Goal: Information Seeking & Learning: Check status

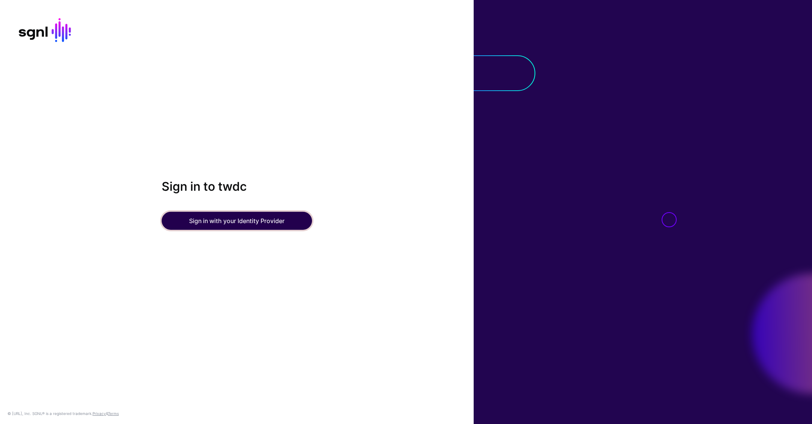
click at [236, 225] on button "Sign in with your Identity Provider" at bounding box center [237, 221] width 150 height 18
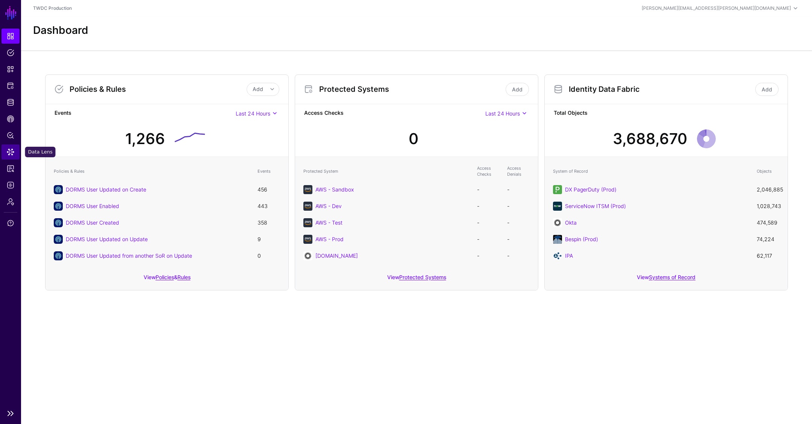
click at [5, 151] on link "Data Lens" at bounding box center [11, 151] width 18 height 15
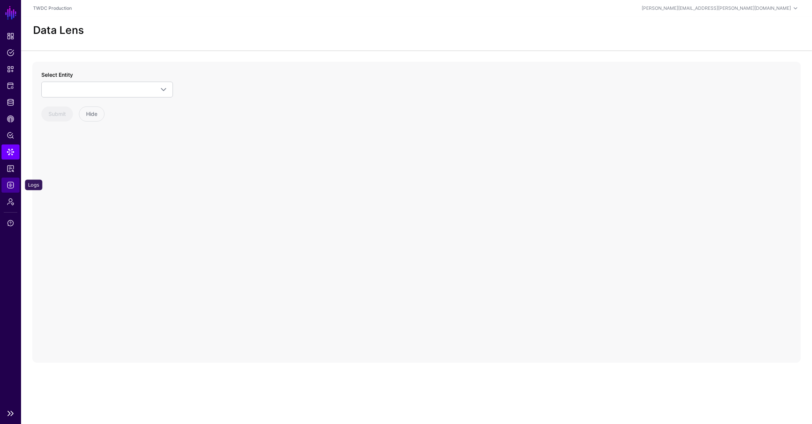
click at [12, 189] on link "Logs" at bounding box center [11, 184] width 18 height 15
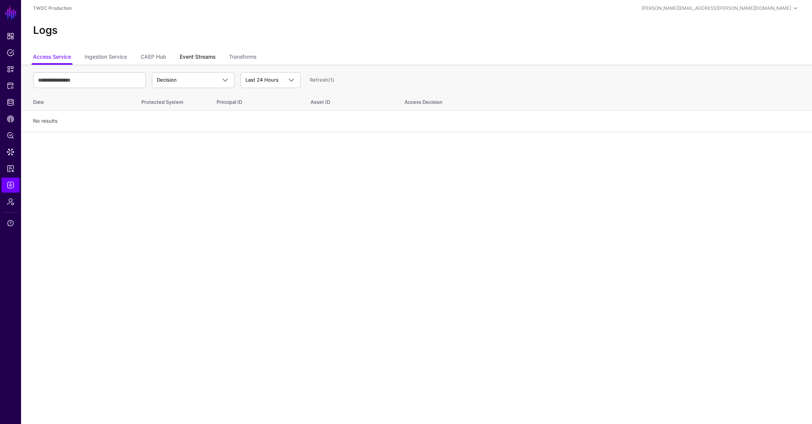
click at [190, 56] on link "Event Streams" at bounding box center [198, 57] width 36 height 14
click at [179, 79] on span "Event Received" at bounding box center [175, 80] width 36 height 6
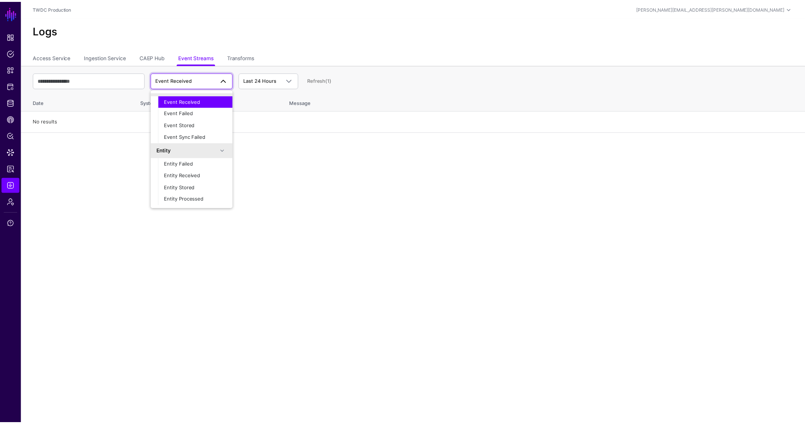
scroll to position [23, 0]
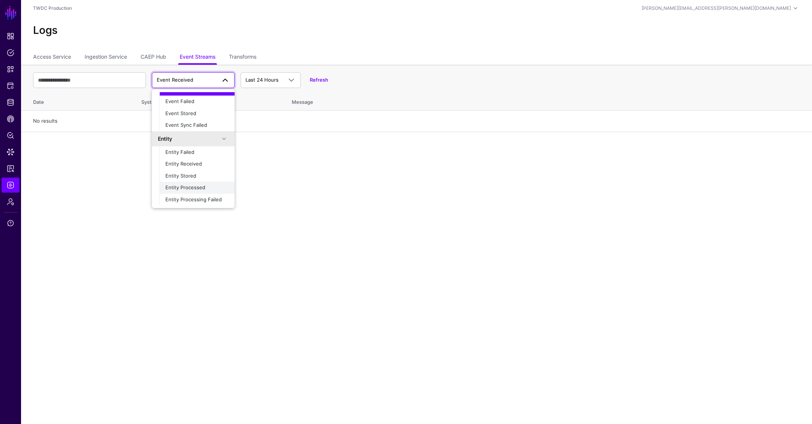
click at [190, 187] on span "Entity Processed" at bounding box center [185, 187] width 40 height 6
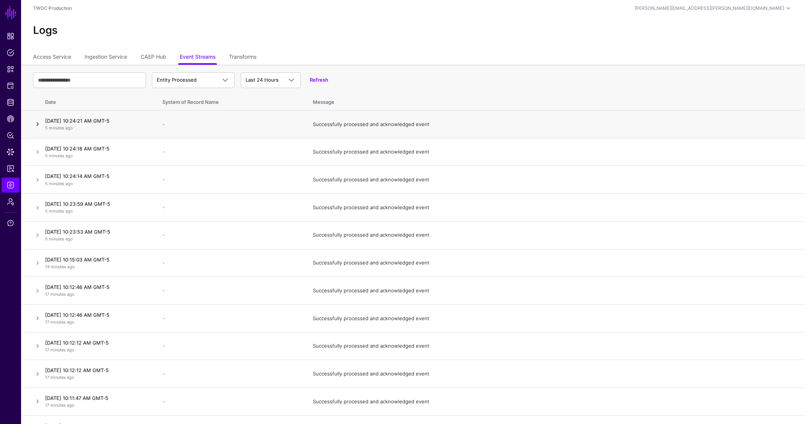
click at [35, 124] on link at bounding box center [37, 124] width 9 height 9
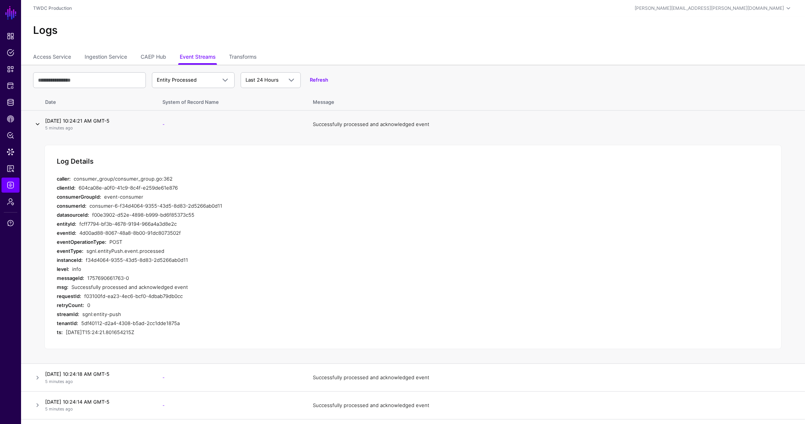
click at [38, 126] on link at bounding box center [37, 124] width 9 height 9
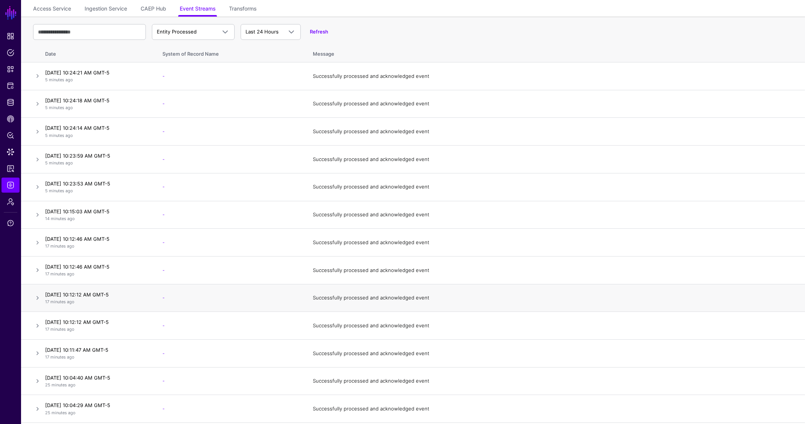
scroll to position [0, 0]
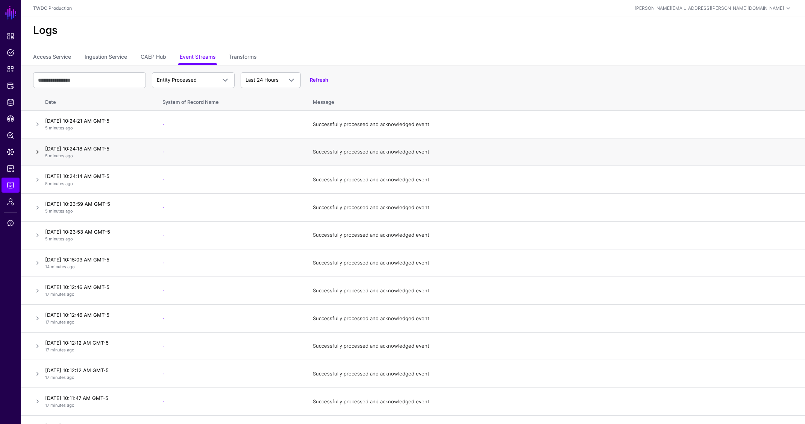
click at [40, 152] on link at bounding box center [37, 151] width 9 height 9
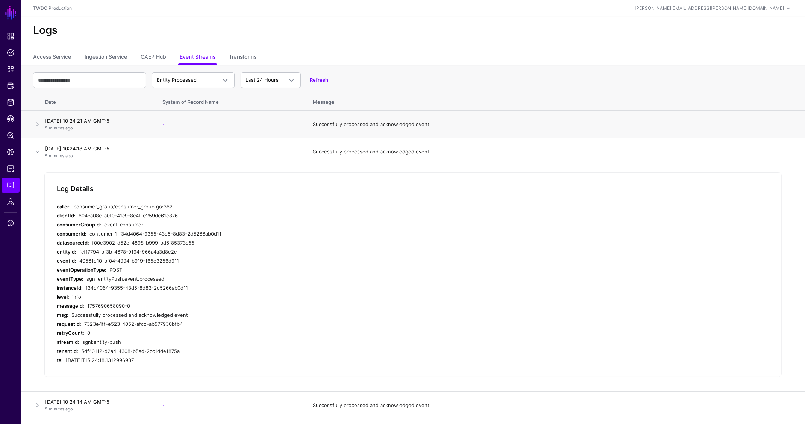
drag, startPoint x: 38, startPoint y: 155, endPoint x: 39, endPoint y: 136, distance: 18.8
click at [38, 154] on link at bounding box center [37, 151] width 9 height 9
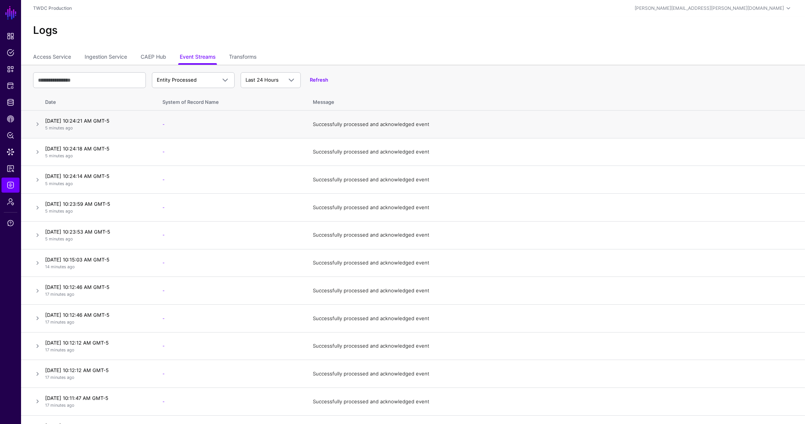
click at [36, 117] on td at bounding box center [31, 125] width 21 height 28
click at [37, 123] on link at bounding box center [37, 124] width 9 height 9
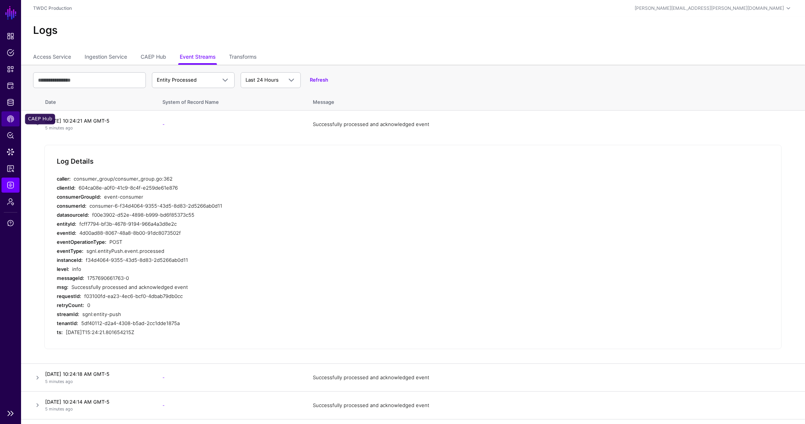
click at [10, 119] on span "CAEP Hub" at bounding box center [11, 119] width 8 height 8
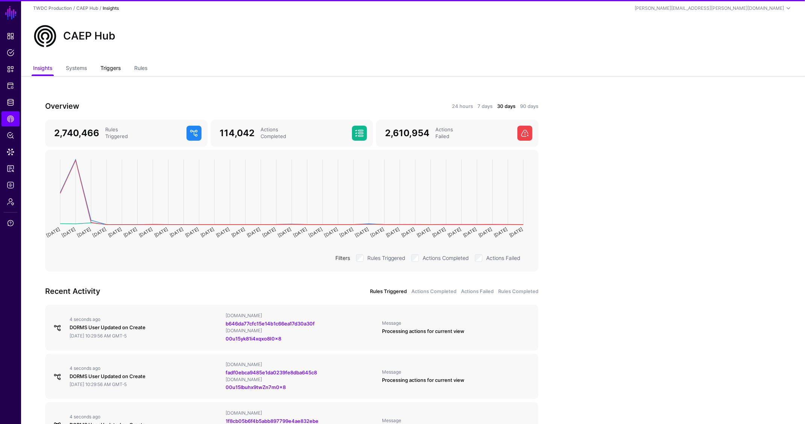
click at [118, 67] on link "Triggers" at bounding box center [110, 69] width 20 height 14
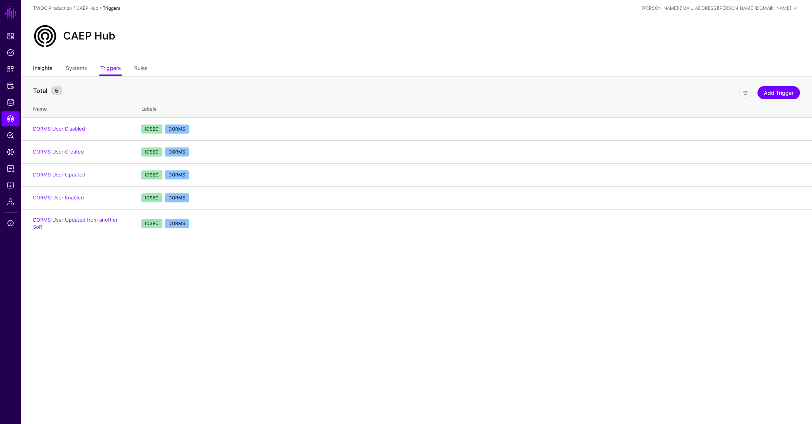
click at [44, 66] on link "Insights" at bounding box center [42, 69] width 19 height 14
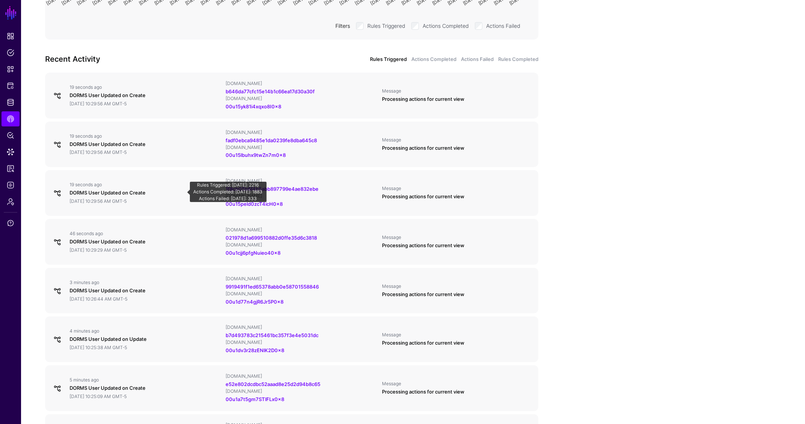
scroll to position [405, 0]
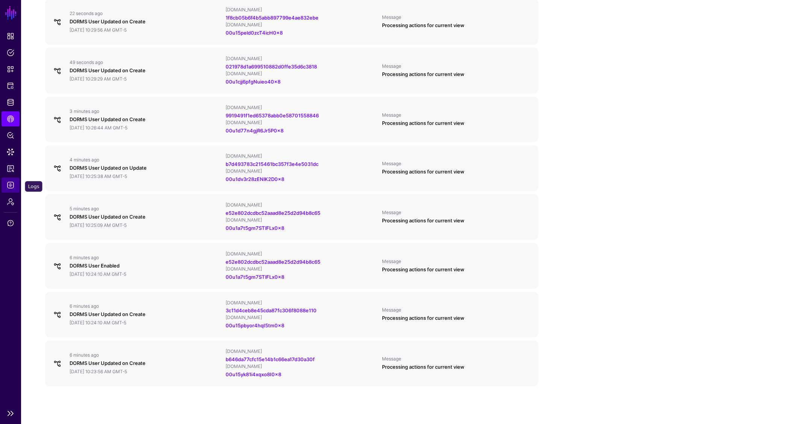
click at [9, 187] on span "Logs" at bounding box center [11, 185] width 8 height 8
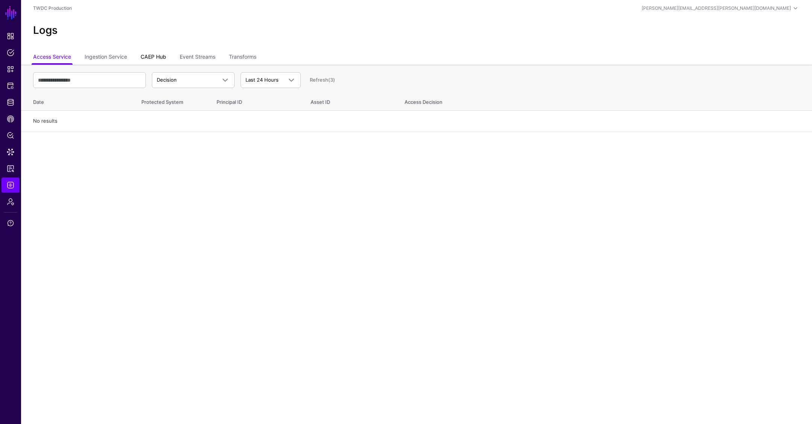
click at [157, 56] on link "CAEP Hub" at bounding box center [154, 57] width 26 height 14
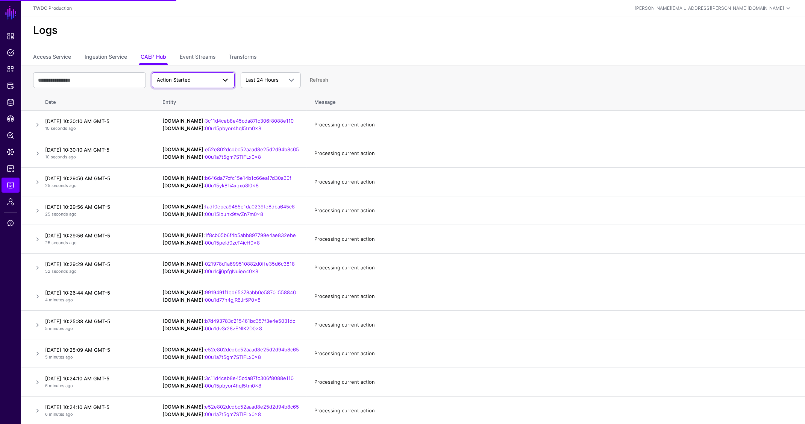
click at [179, 81] on span "Action Started" at bounding box center [174, 80] width 34 height 6
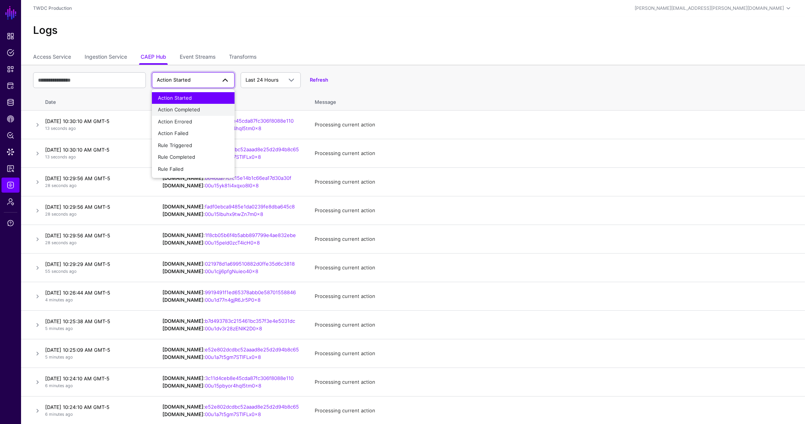
click at [184, 111] on span "Action Completed" at bounding box center [179, 109] width 42 height 6
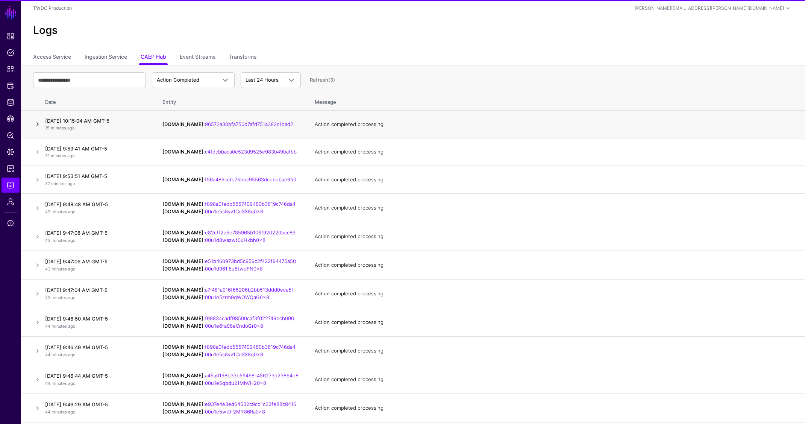
click at [36, 125] on link at bounding box center [37, 124] width 9 height 9
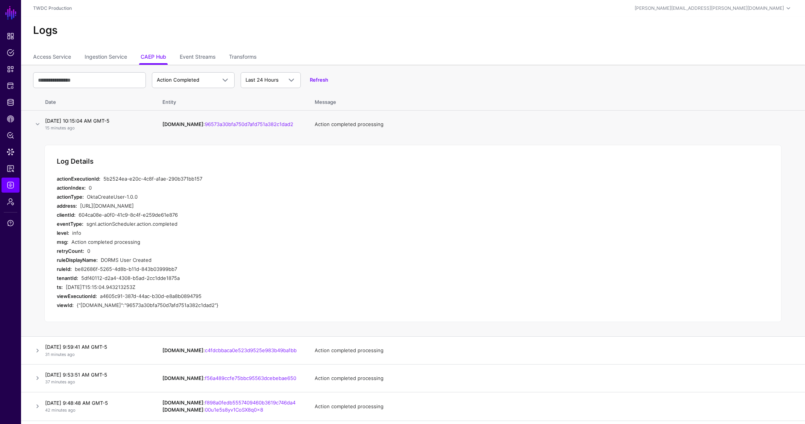
drag, startPoint x: 102, startPoint y: 261, endPoint x: 152, endPoint y: 262, distance: 50.0
click at [152, 262] on div "DORMS User Created" at bounding box center [229, 259] width 257 height 9
copy div "DORMS User Created"
click at [84, 82] on input "text" at bounding box center [89, 80] width 113 height 16
paste input "**********"
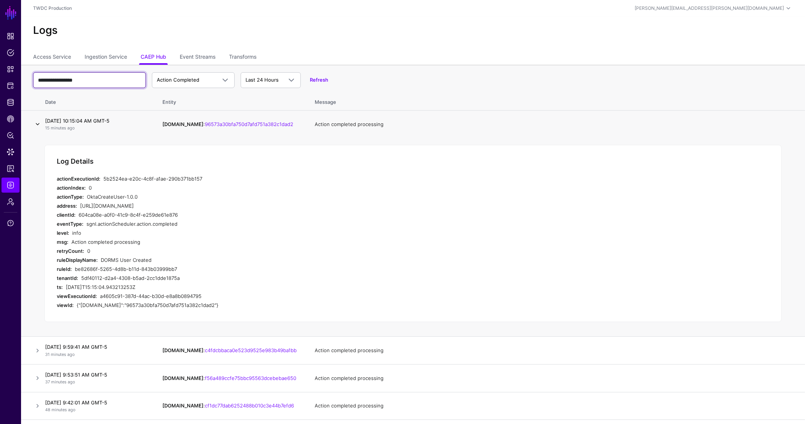
type input "**********"
drag, startPoint x: 36, startPoint y: 125, endPoint x: 126, endPoint y: 124, distance: 89.5
click at [36, 125] on link at bounding box center [37, 124] width 9 height 9
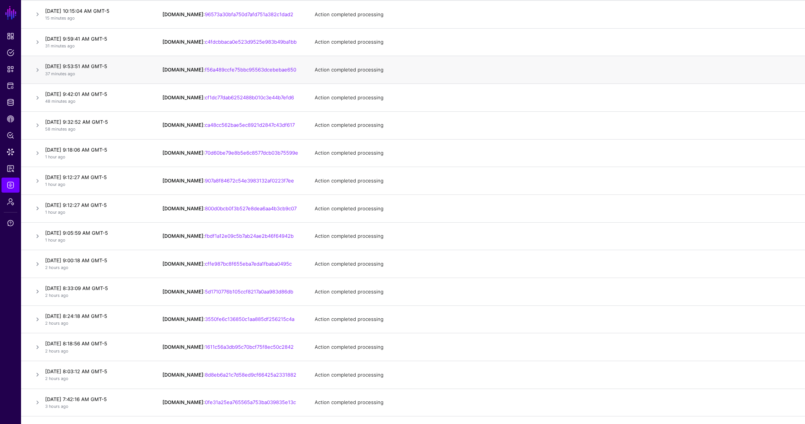
scroll to position [6, 0]
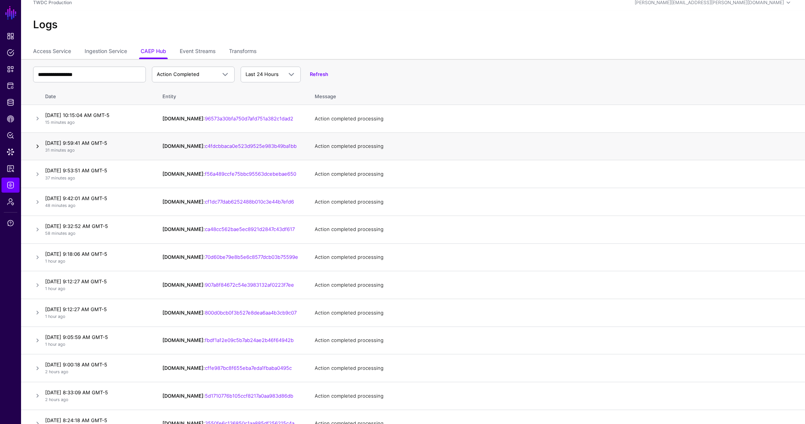
click at [37, 144] on link at bounding box center [37, 146] width 9 height 9
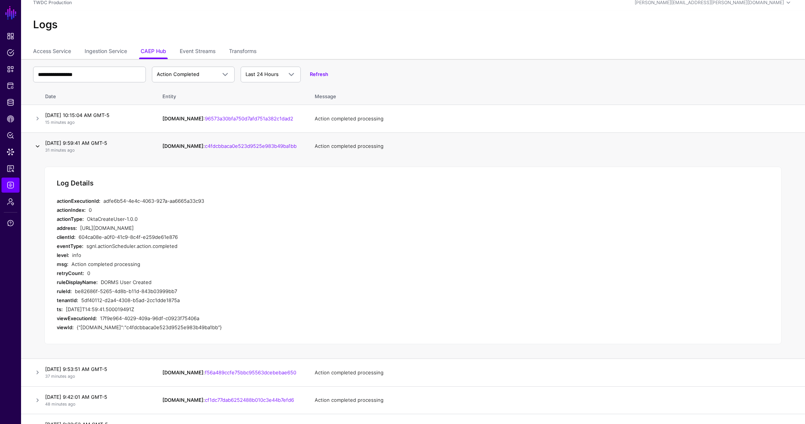
click at [38, 144] on link at bounding box center [37, 146] width 9 height 9
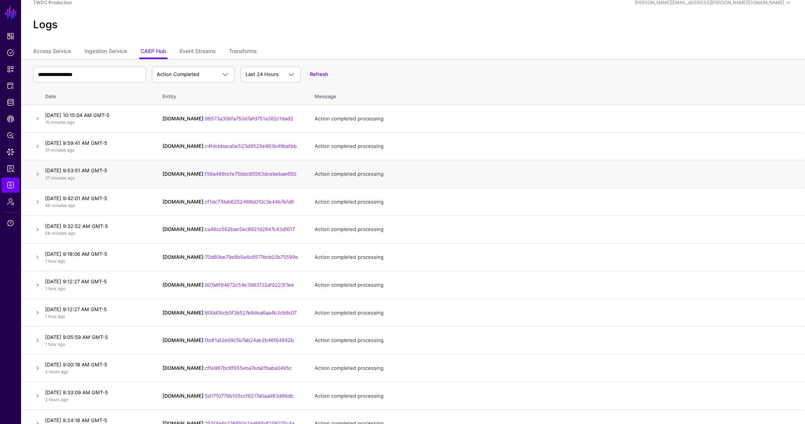
click at [39, 180] on td at bounding box center [31, 174] width 21 height 28
click at [38, 176] on link at bounding box center [37, 174] width 9 height 9
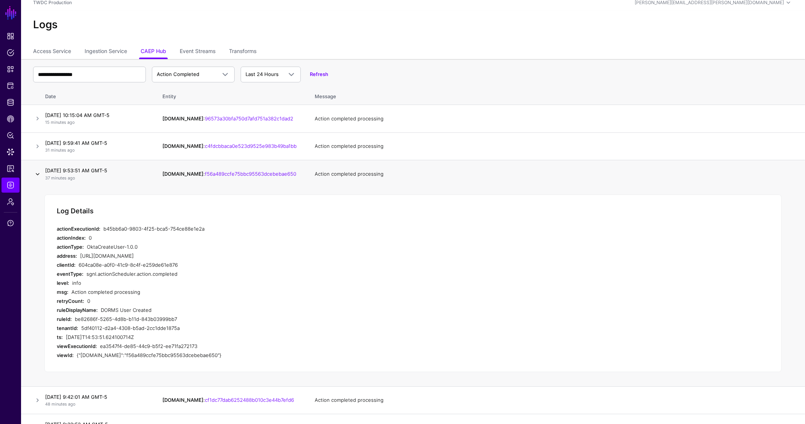
click at [37, 173] on link at bounding box center [37, 174] width 9 height 9
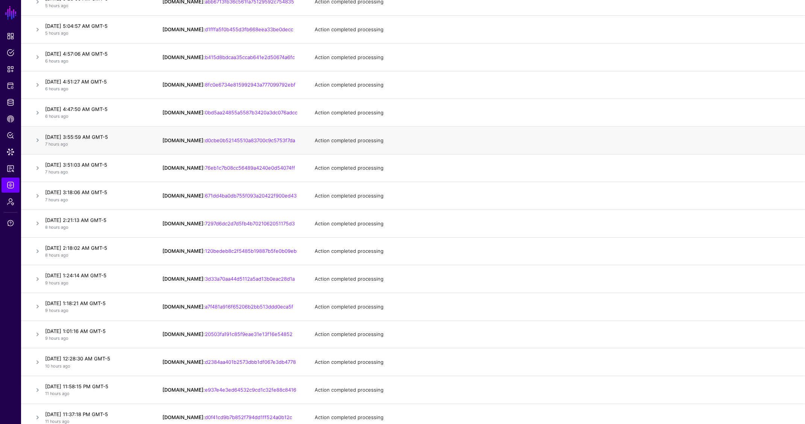
scroll to position [732, 0]
drag, startPoint x: 87, startPoint y: 25, endPoint x: 135, endPoint y: 25, distance: 47.4
click at [135, 25] on h4 "[DATE] 4:57:06 AM GMT-5" at bounding box center [96, 26] width 102 height 7
drag, startPoint x: 110, startPoint y: 26, endPoint x: 144, endPoint y: 26, distance: 34.2
click at [144, 26] on h4 "[DATE] 4:57:06 AM GMT-5" at bounding box center [96, 26] width 102 height 7
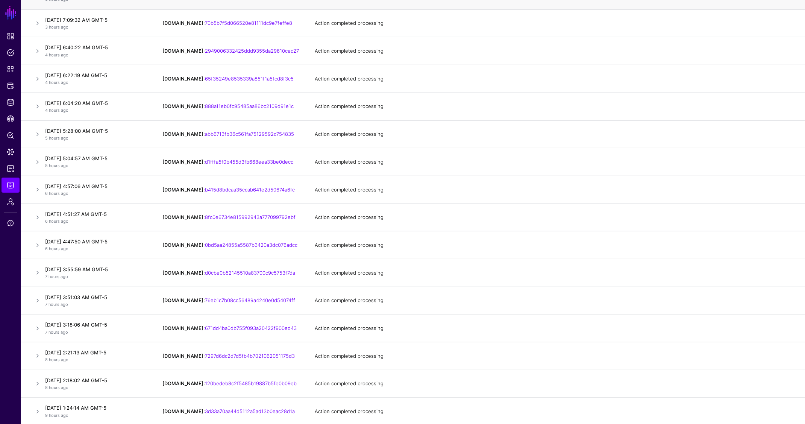
scroll to position [444, 0]
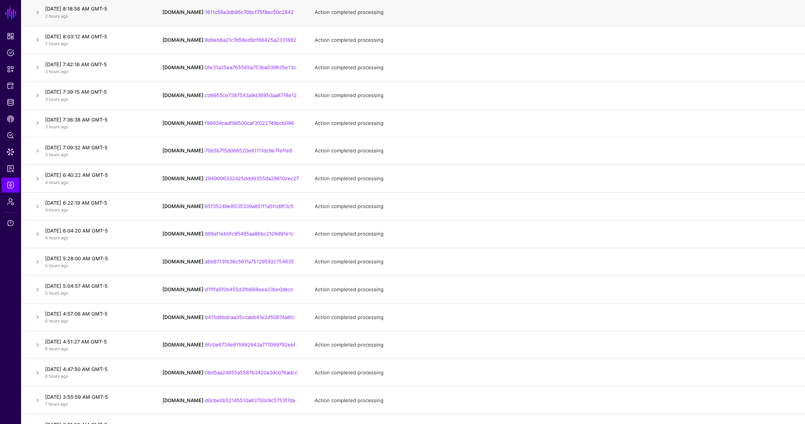
drag, startPoint x: 108, startPoint y: 9, endPoint x: 133, endPoint y: 11, distance: 25.3
click at [133, 11] on h4 "[DATE] 8:18:56 AM GMT-5" at bounding box center [96, 8] width 102 height 7
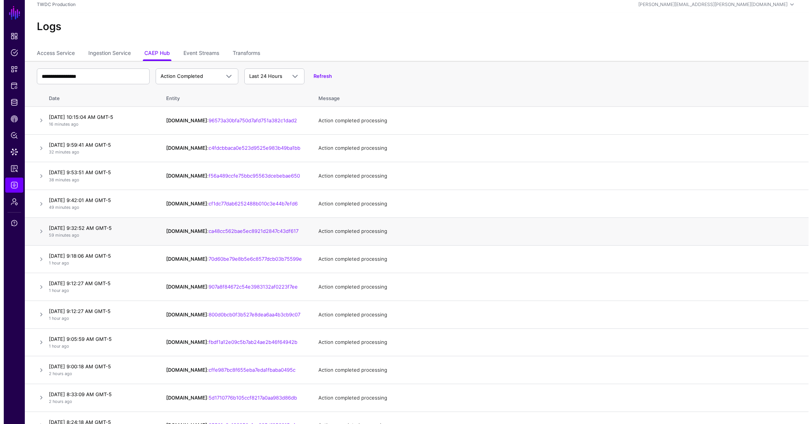
scroll to position [0, 0]
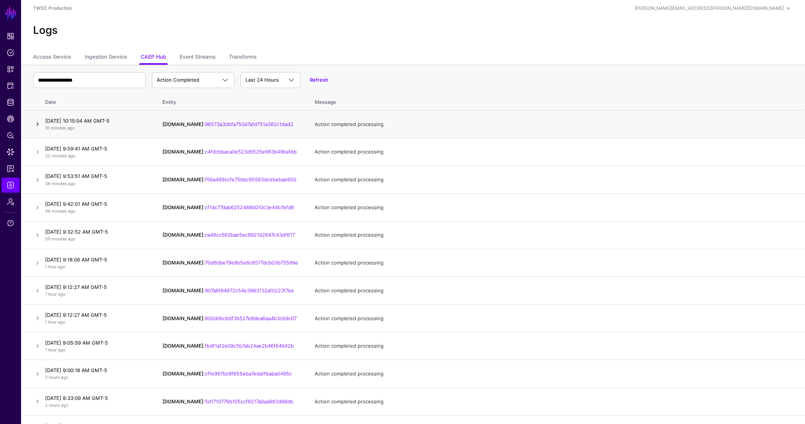
click at [35, 123] on link at bounding box center [37, 124] width 9 height 9
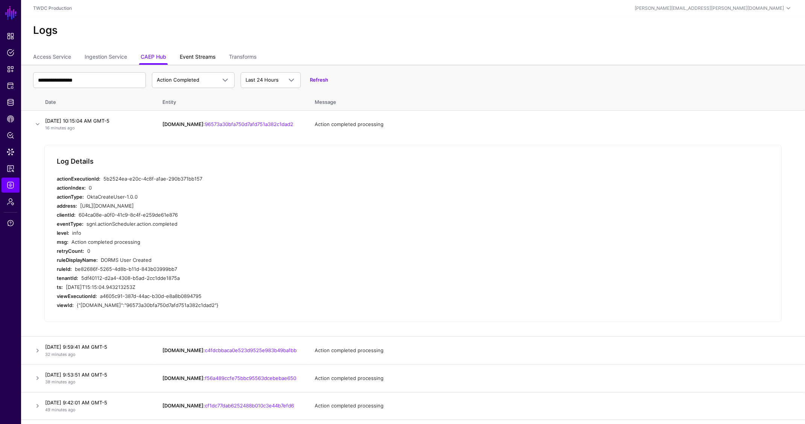
click at [197, 59] on link "Event Streams" at bounding box center [198, 57] width 36 height 14
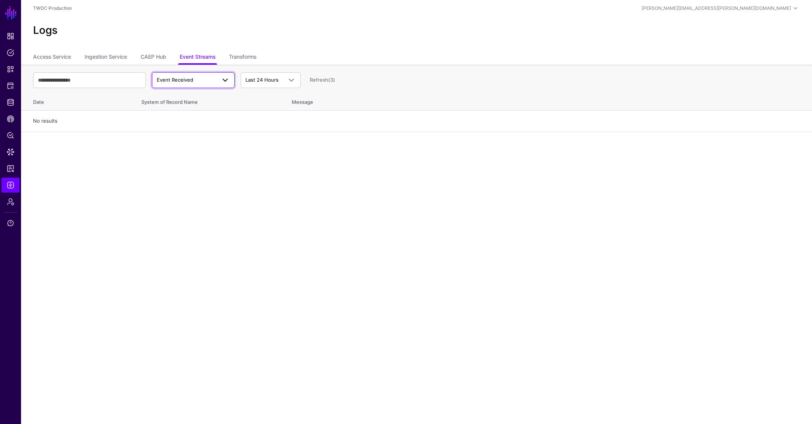
click at [194, 83] on span "Event Received" at bounding box center [193, 80] width 73 height 9
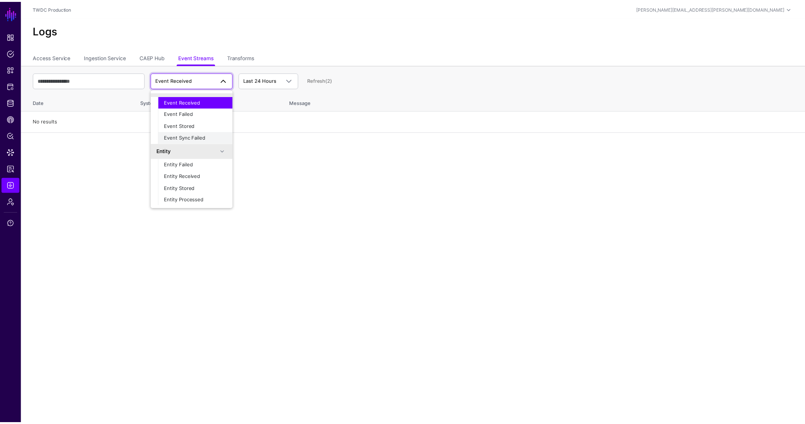
scroll to position [23, 0]
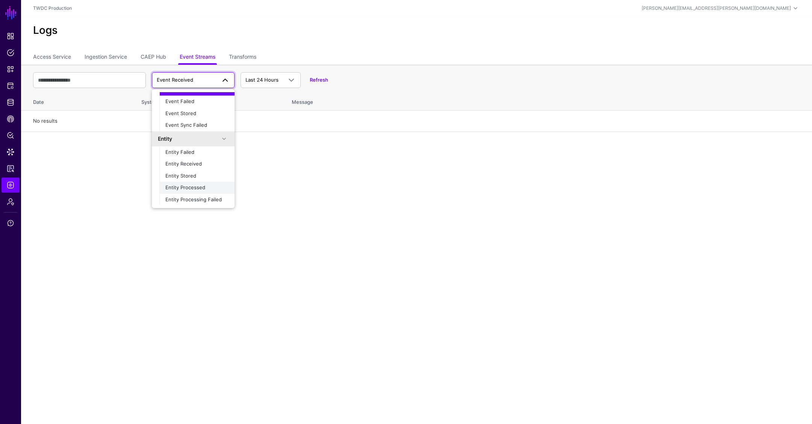
click at [193, 191] on button "Entity Processed" at bounding box center [196, 188] width 75 height 12
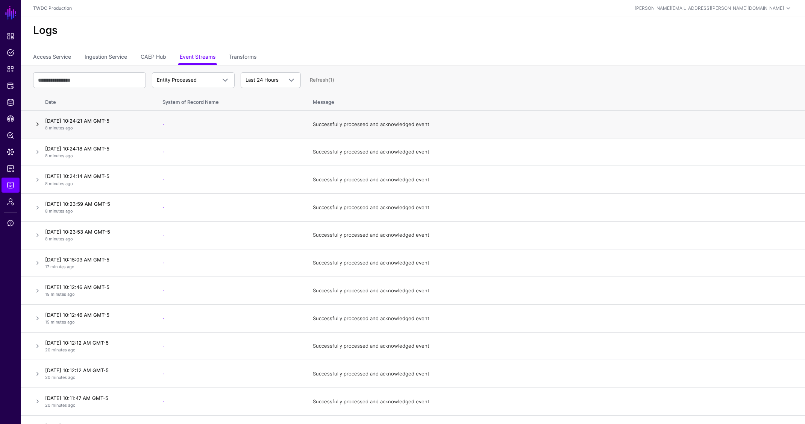
click at [36, 124] on link at bounding box center [37, 124] width 9 height 9
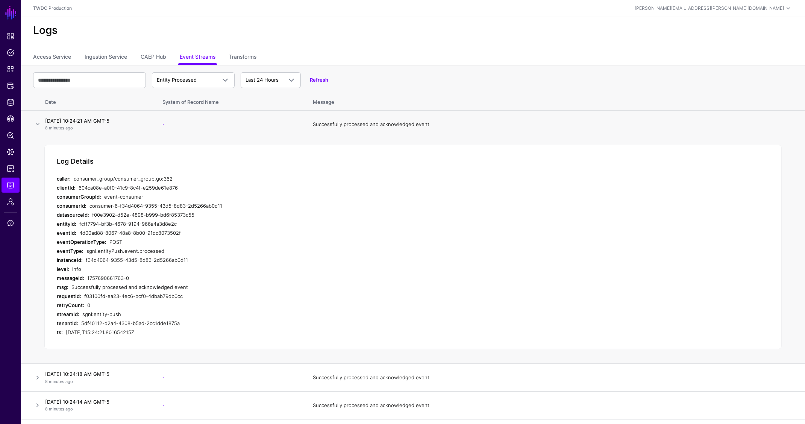
scroll to position [196, 0]
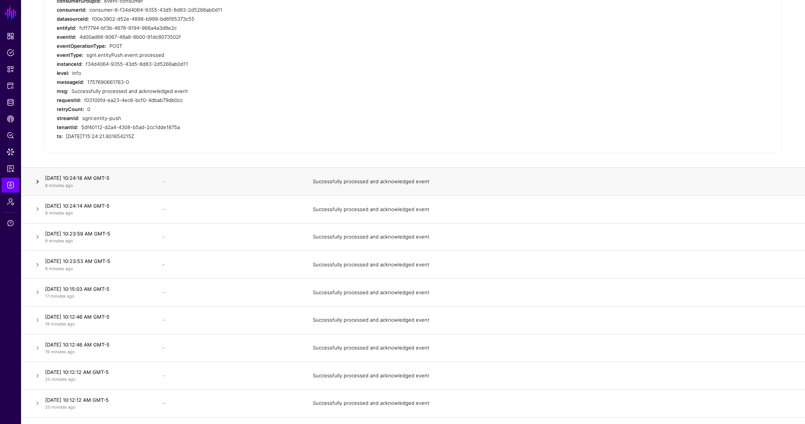
click at [39, 185] on link at bounding box center [37, 181] width 9 height 9
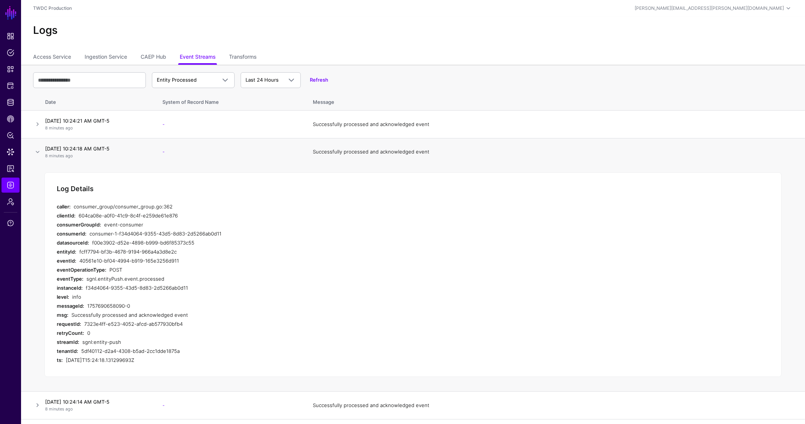
scroll to position [2, 0]
click at [159, 55] on link "CAEP Hub" at bounding box center [154, 56] width 26 height 14
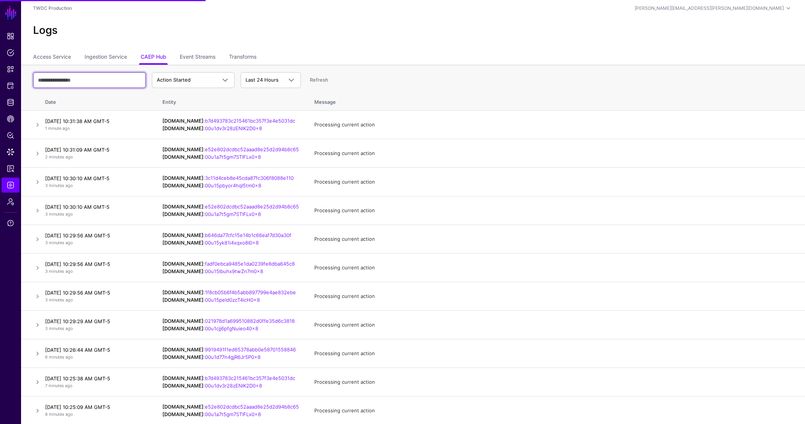
click at [98, 82] on input "text" at bounding box center [89, 80] width 113 height 16
paste input "**********"
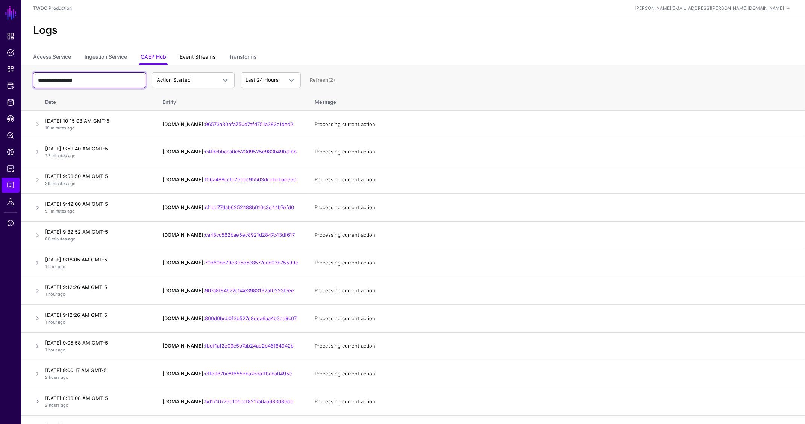
type input "**********"
click at [184, 54] on link "Event Streams" at bounding box center [198, 57] width 36 height 14
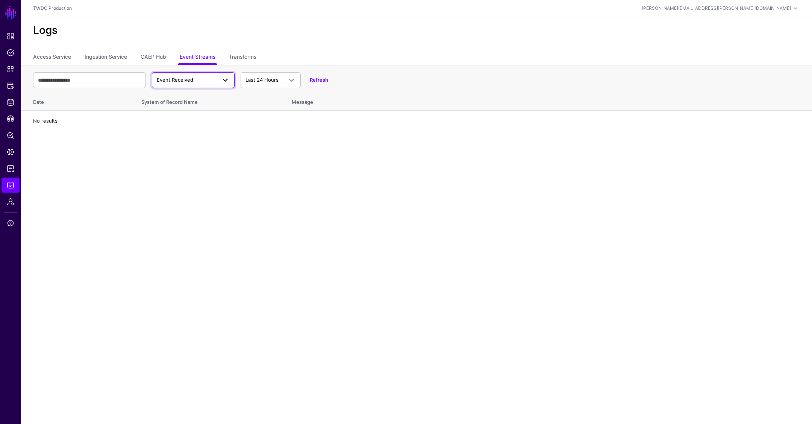
click at [197, 82] on span "Event Received" at bounding box center [186, 80] width 59 height 8
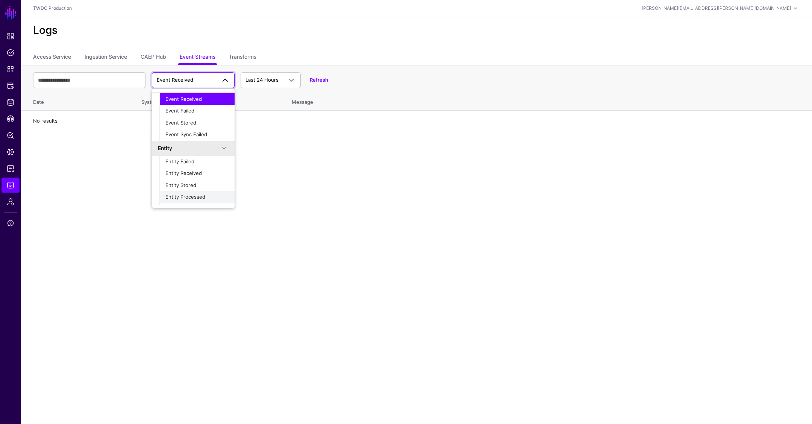
scroll to position [23, 0]
click at [198, 185] on span "Entity Processed" at bounding box center [185, 187] width 40 height 6
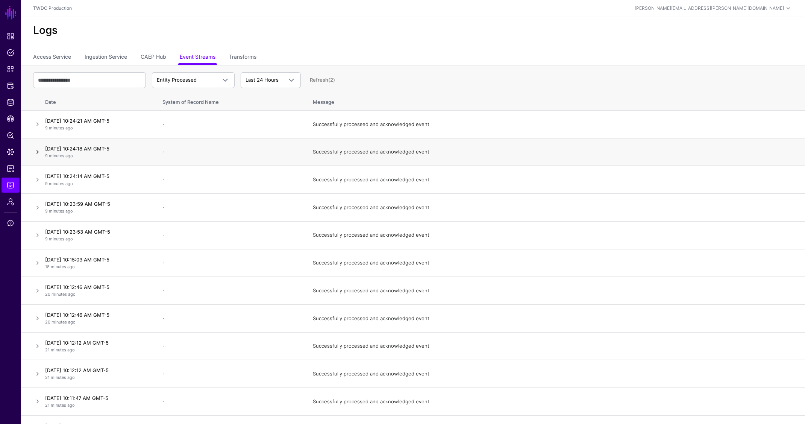
click at [38, 153] on link at bounding box center [37, 151] width 9 height 9
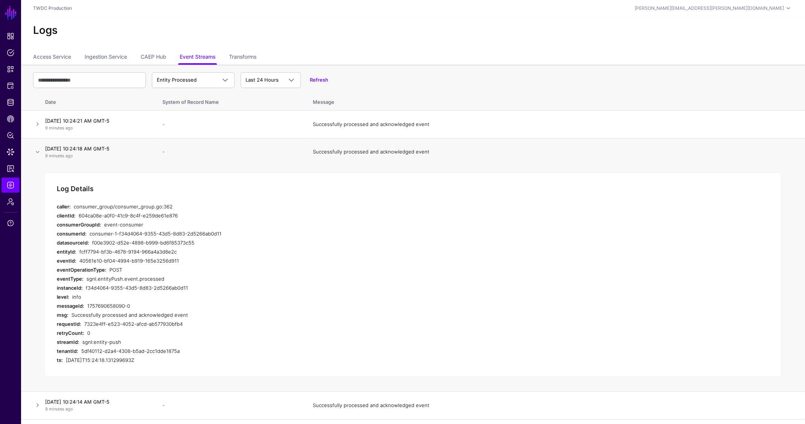
click at [268, 240] on div "f00e3902-d52e-4898-b999-bd6f85373c55" at bounding box center [224, 242] width 265 height 9
drag, startPoint x: 80, startPoint y: 261, endPoint x: 182, endPoint y: 261, distance: 102.3
click at [182, 261] on div "40561e10-bf04-4994-b919-165e3256d911" at bounding box center [218, 260] width 278 height 9
copy div "40561e10-bf04-4994-b919-165e3256d911"
click at [36, 153] on link at bounding box center [37, 151] width 9 height 9
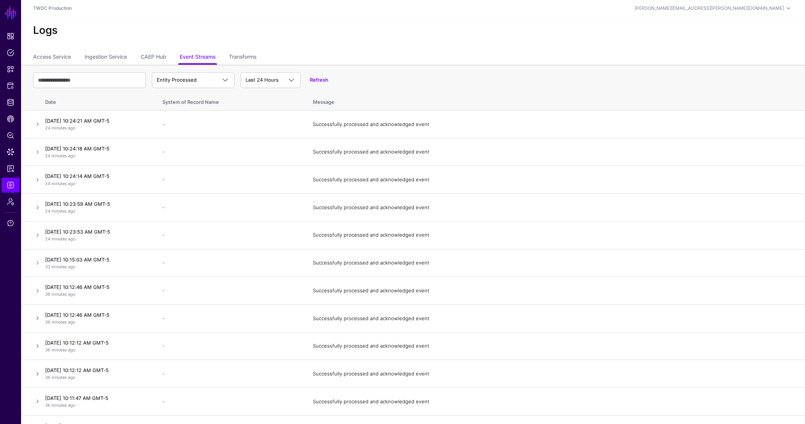
click at [534, 20] on div "Logs" at bounding box center [413, 34] width 784 height 34
click at [12, 40] on link "Dashboard" at bounding box center [11, 36] width 18 height 15
